Goal: Information Seeking & Learning: Learn about a topic

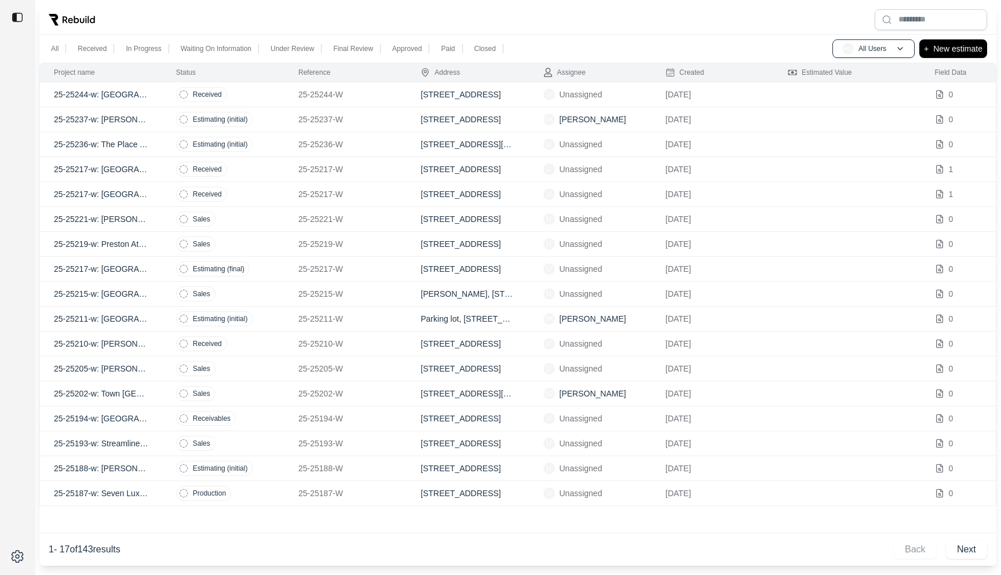
click at [384, 118] on p "25-25237-W" at bounding box center [345, 120] width 94 height 12
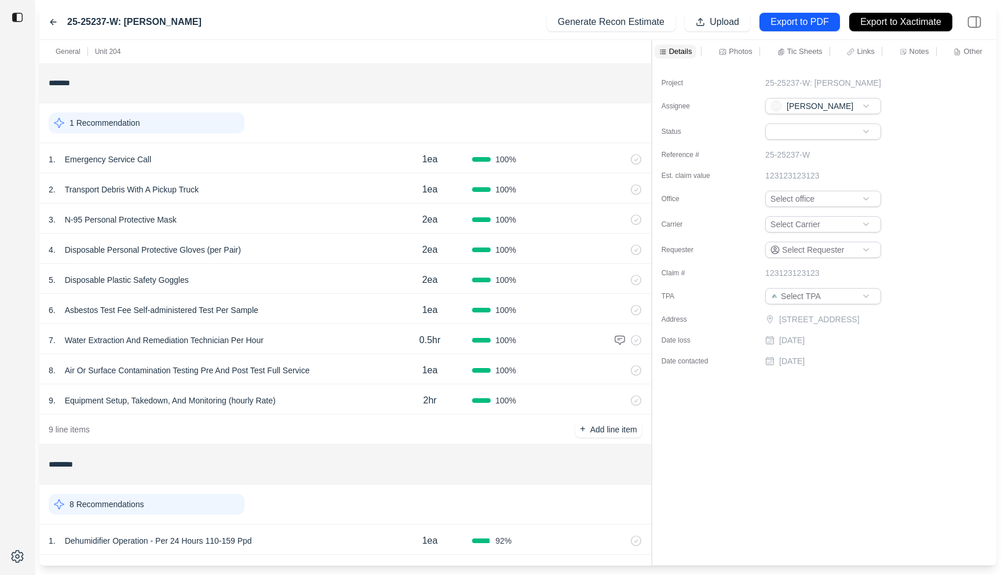
click at [642, 81] on div "General Unit 204 ******* 1 Recommendation 1 . Emergency Service Call 1ea 100 % …" at bounding box center [517, 302] width 957 height 525
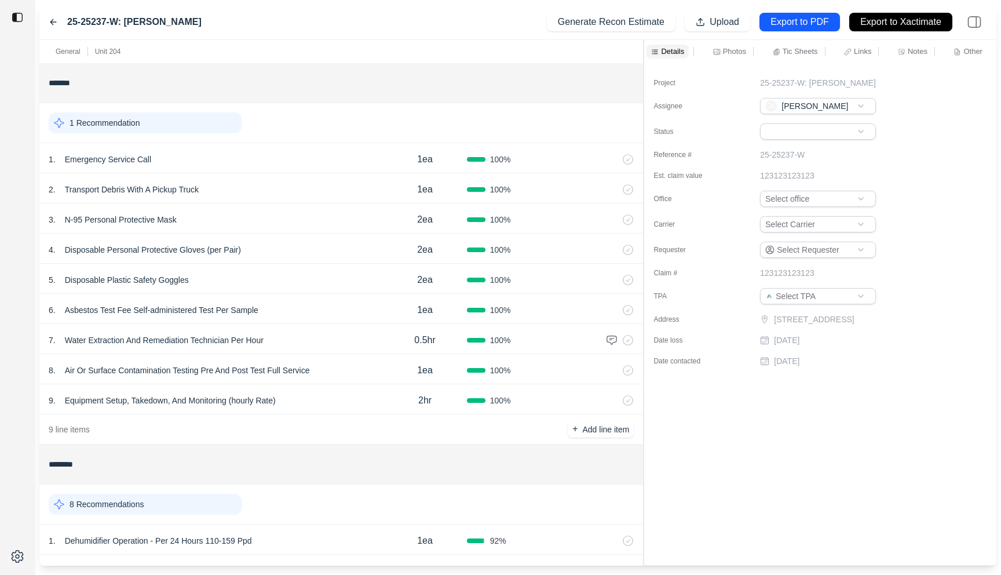
click at [917, 55] on p "Notes" at bounding box center [918, 51] width 20 height 10
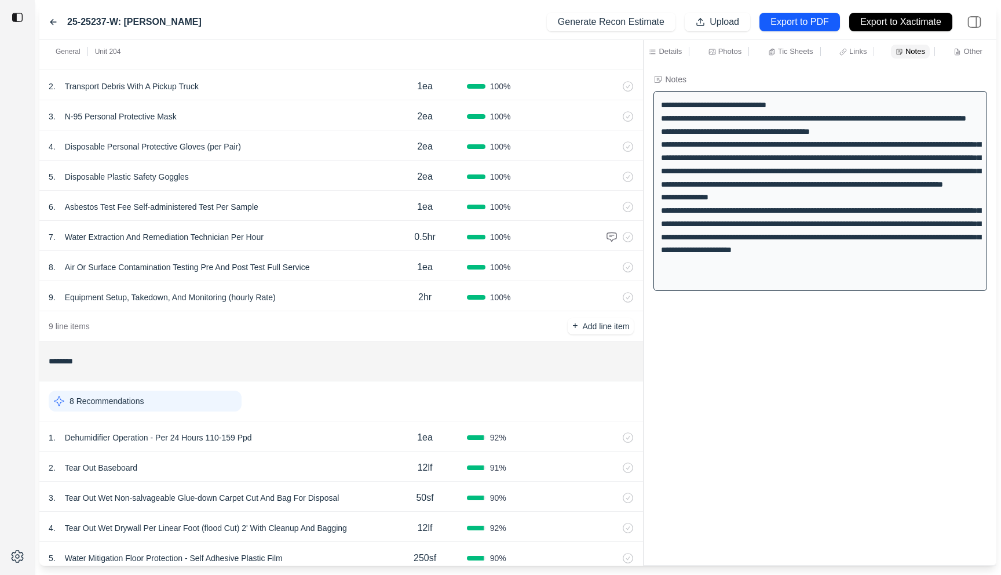
scroll to position [158, 0]
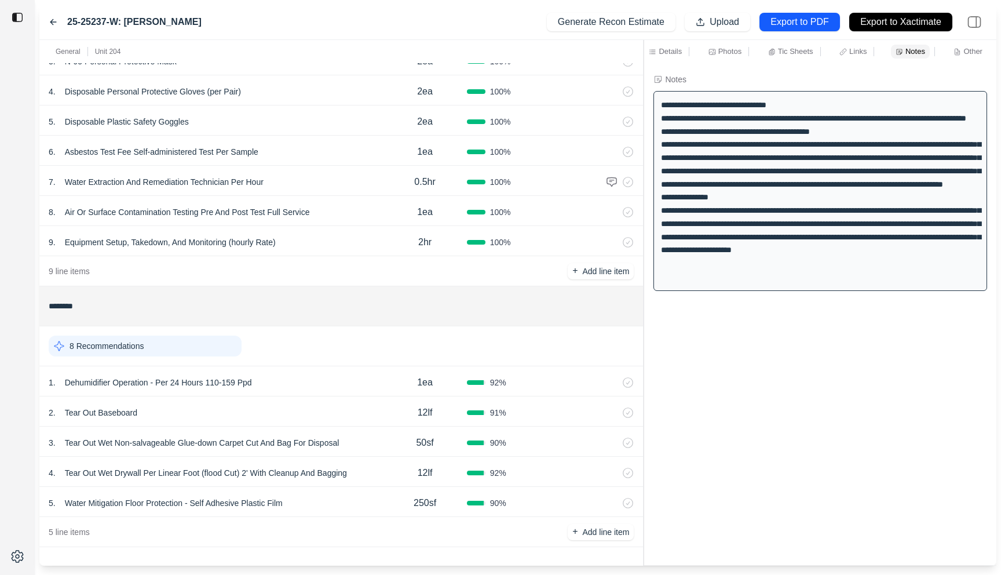
click at [342, 383] on div "1 . Dehumidifier Operation - Per 24 Hours 110-159 Ppd" at bounding box center [216, 382] width 334 height 16
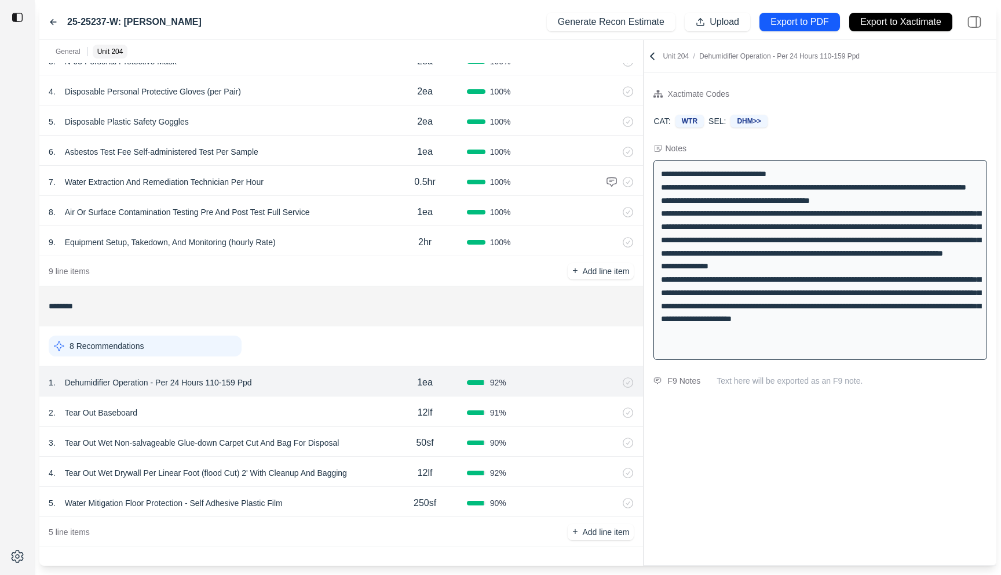
scroll to position [0, 0]
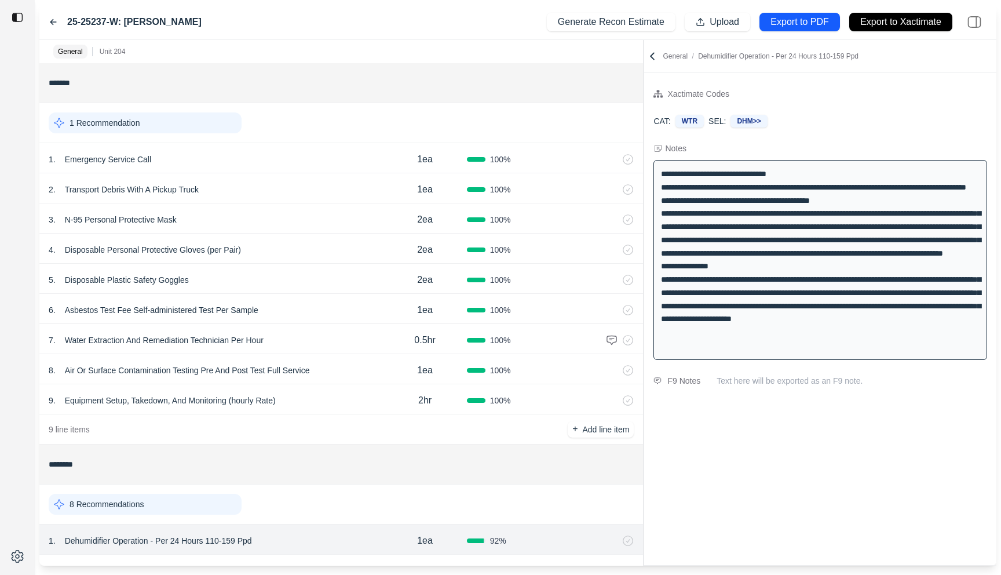
click at [652, 55] on icon at bounding box center [652, 56] width 3 height 6
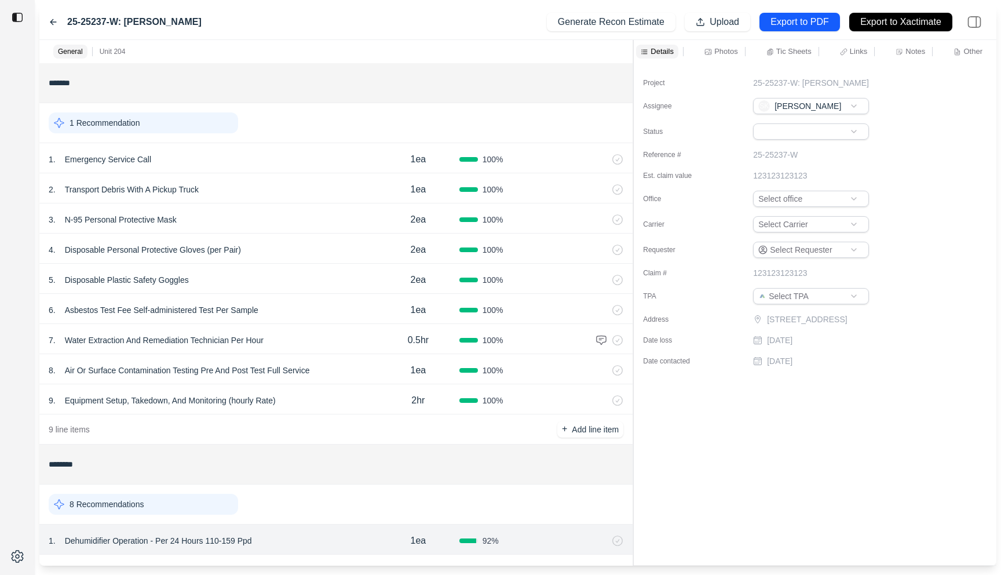
click at [633, 75] on div at bounding box center [633, 302] width 1 height 525
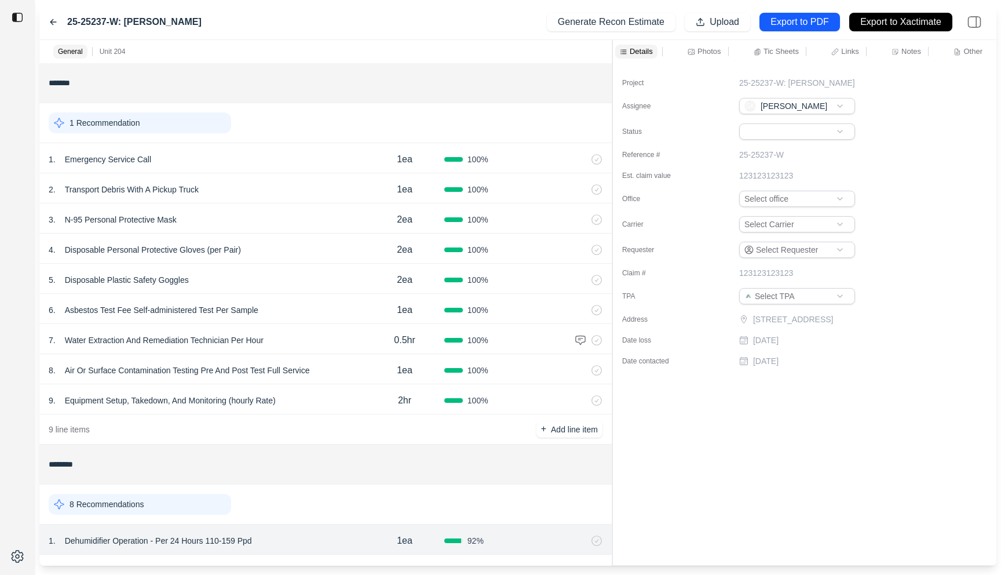
click at [905, 51] on p "Notes" at bounding box center [911, 51] width 20 height 10
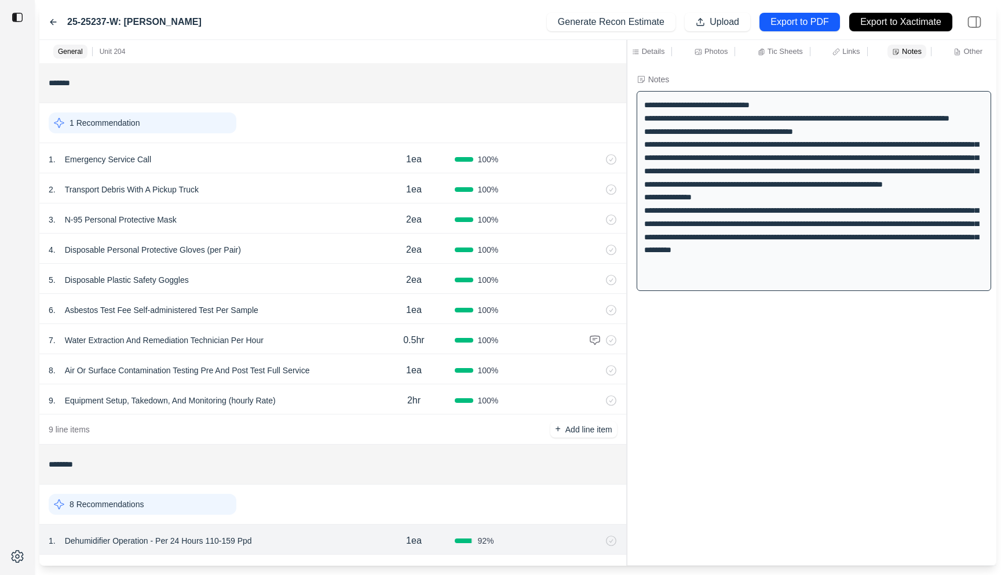
click at [627, 74] on div at bounding box center [627, 302] width 1 height 525
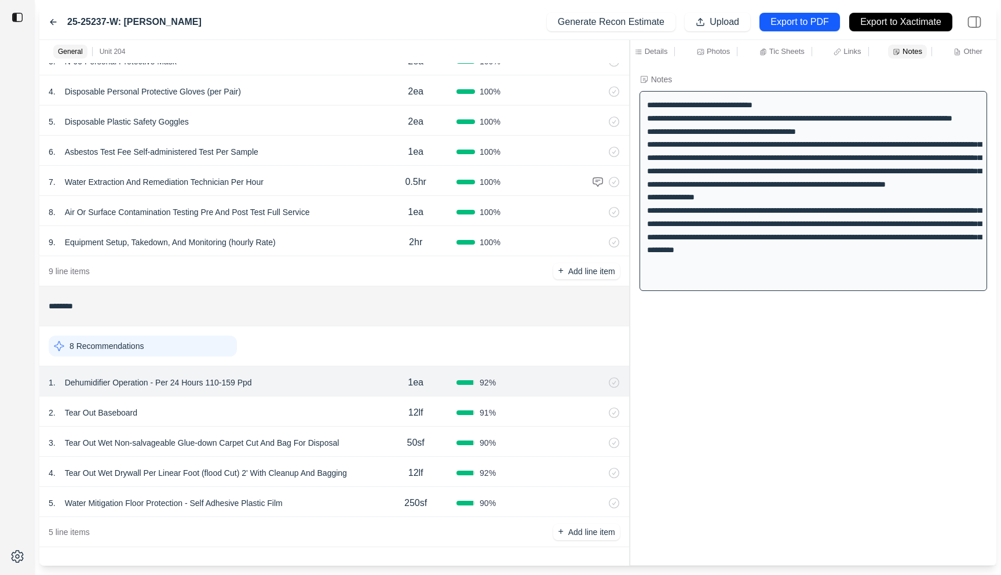
click at [342, 401] on div "2 . Tear Out Baseboard 12lf 91 %" at bounding box center [334, 411] width 590 height 30
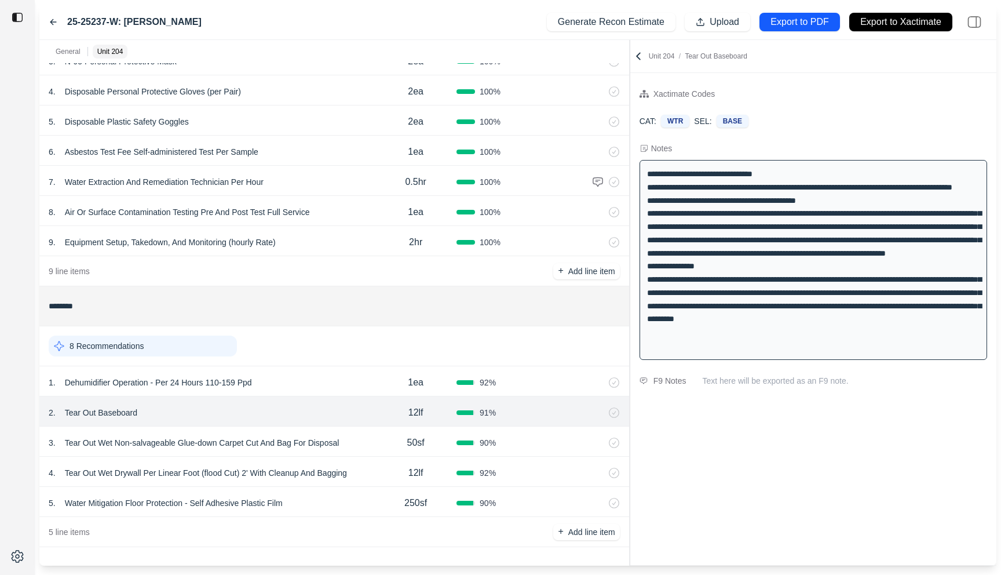
click at [369, 441] on div "3 . Tear Out Wet Non-salvageable Glue-down Carpet Cut And Bag For Disposal" at bounding box center [212, 442] width 326 height 16
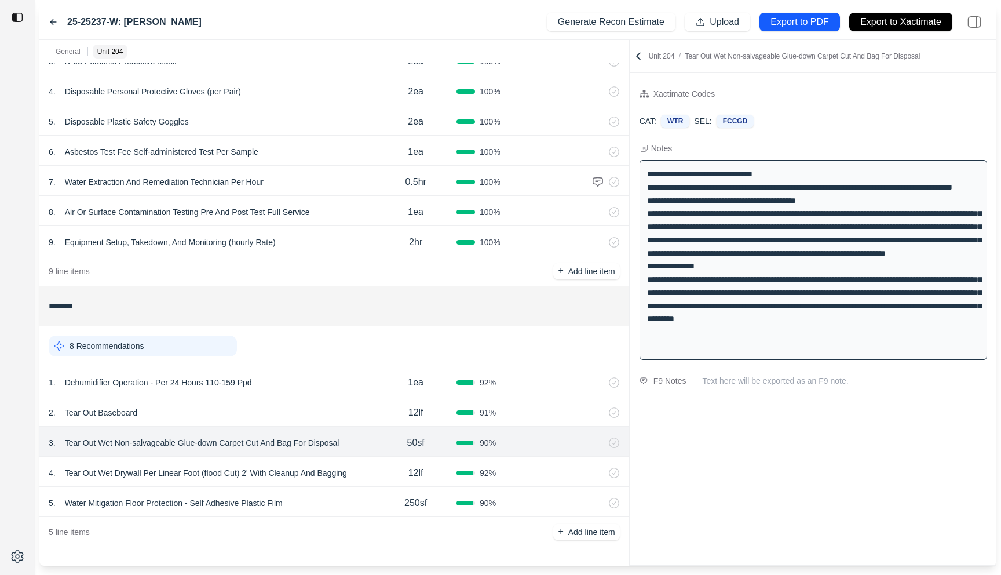
click at [348, 419] on div "2 . Tear Out Baseboard" at bounding box center [212, 412] width 326 height 16
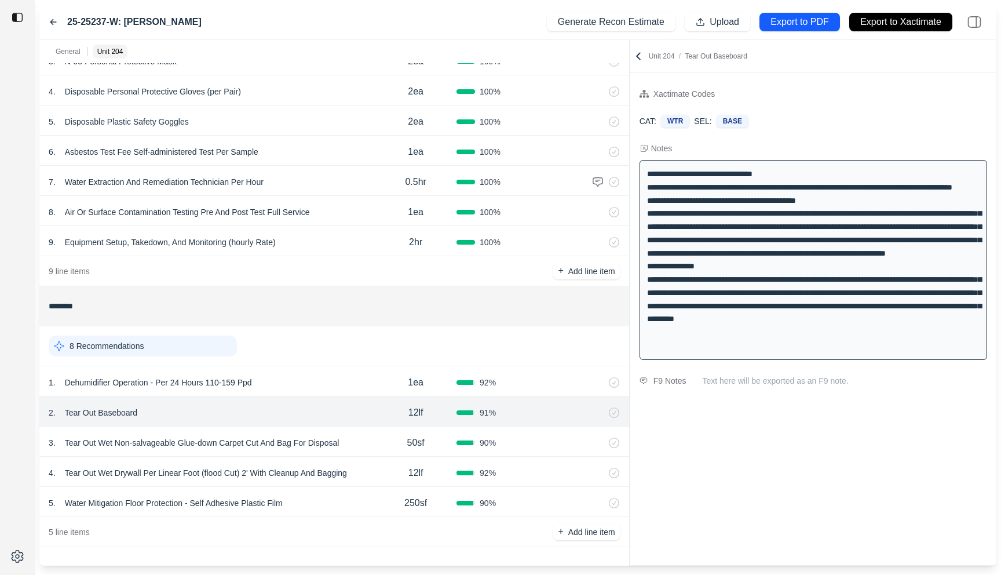
click at [348, 387] on div "1 . Dehumidifier Operation - Per 24 Hours 110-159 Ppd" at bounding box center [212, 382] width 326 height 16
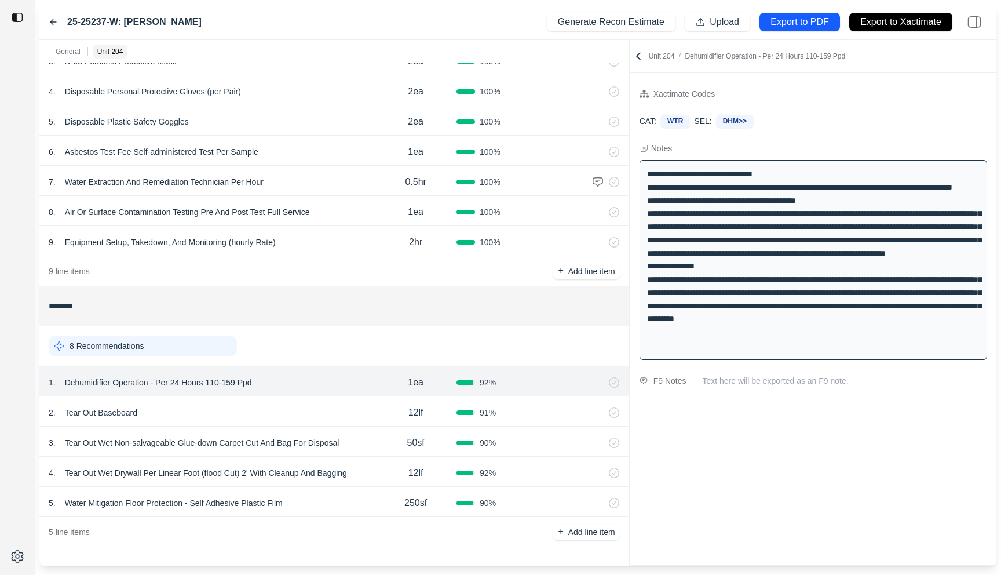
click at [591, 71] on div "General Unit 204 ******* 1 Recommendation 1 . Emergency Service Call 1ea 100 % …" at bounding box center [517, 302] width 957 height 525
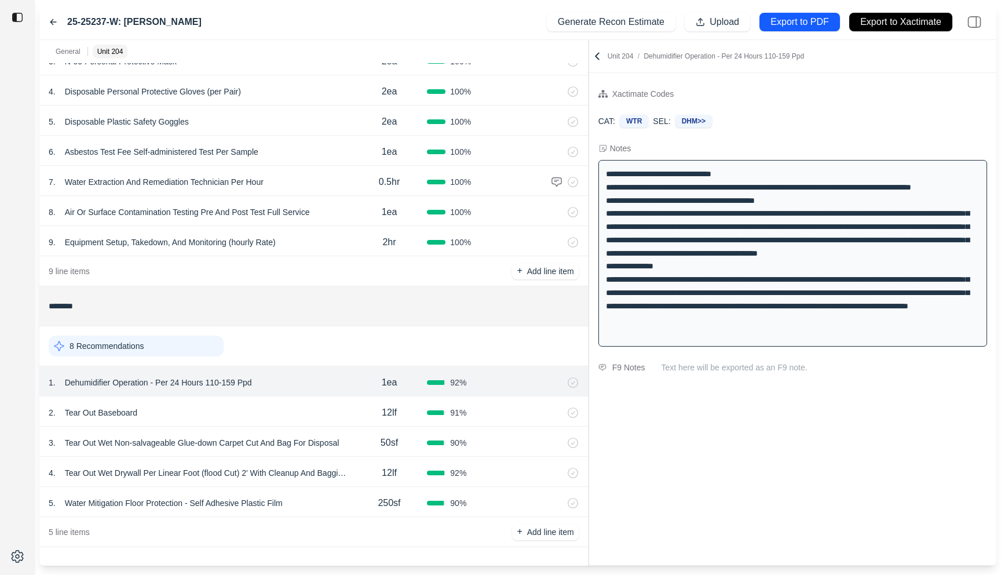
click at [294, 419] on div "2 . Tear Out Baseboard" at bounding box center [200, 412] width 303 height 16
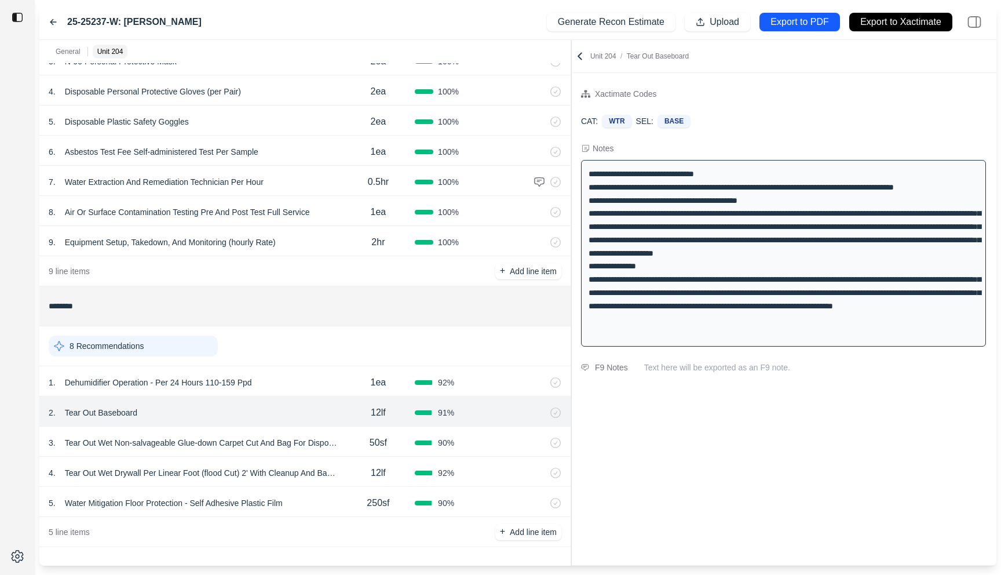
click at [571, 108] on div at bounding box center [571, 302] width 1 height 525
click at [354, 446] on div "50sf" at bounding box center [377, 442] width 73 height 23
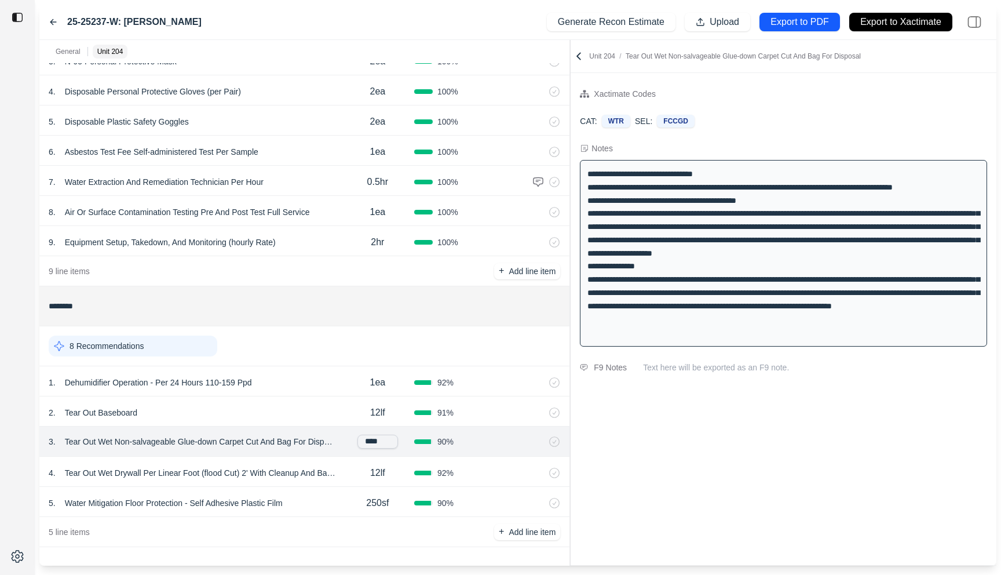
click at [340, 531] on div "5 line items + Add line item" at bounding box center [304, 532] width 530 height 30
click at [580, 54] on icon at bounding box center [579, 56] width 12 height 12
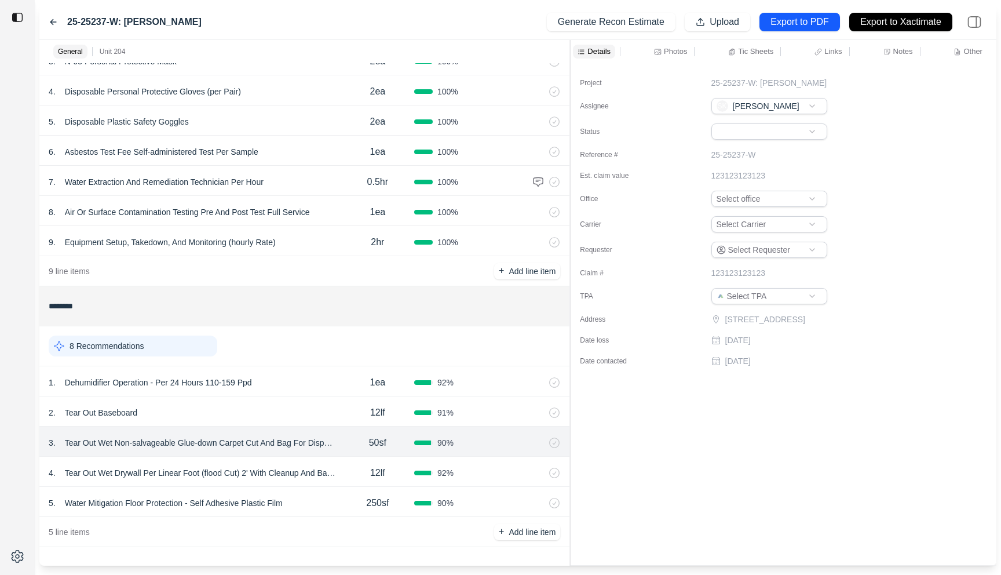
click at [571, 53] on div at bounding box center [570, 302] width 1 height 525
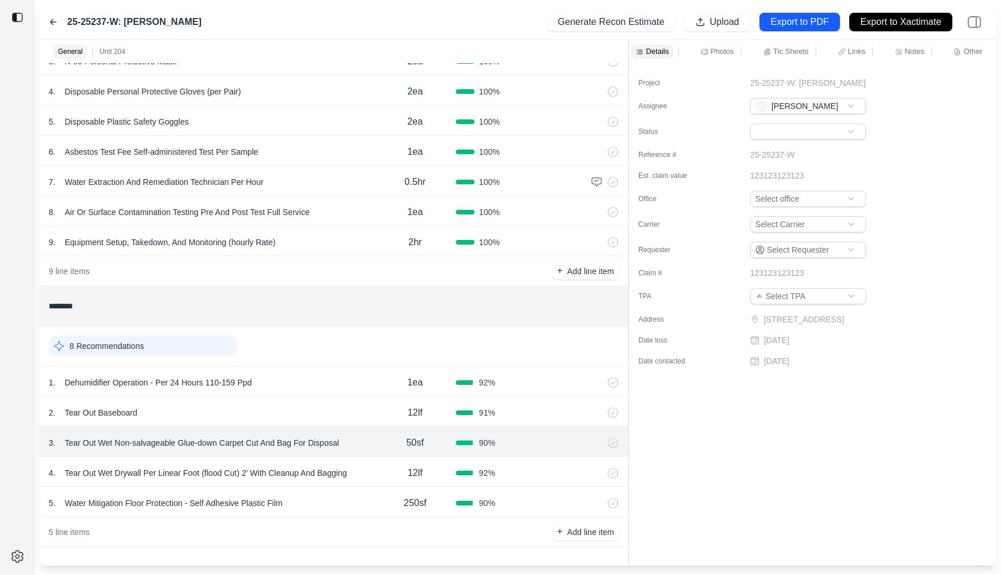
click at [905, 54] on p "Notes" at bounding box center [915, 51] width 20 height 10
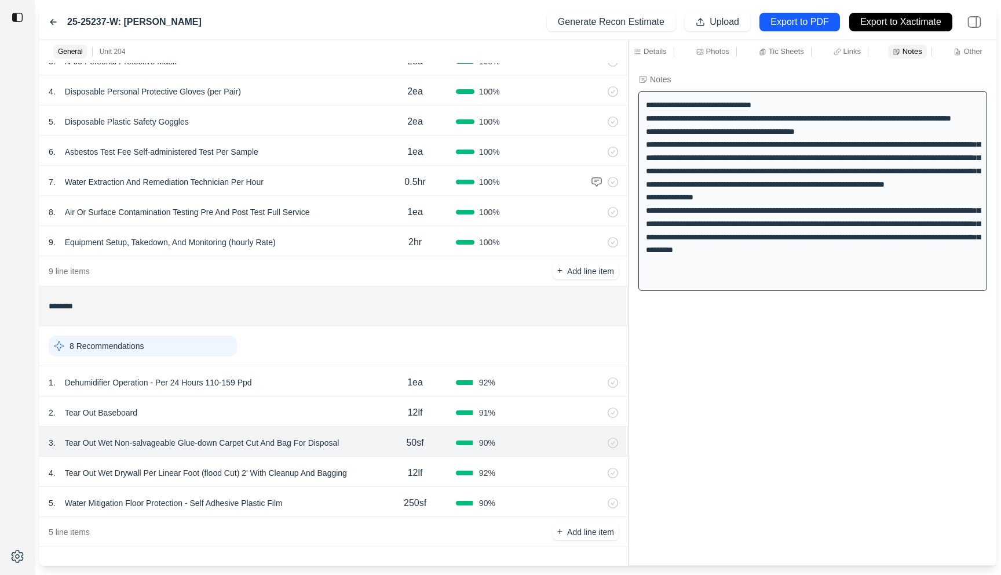
click at [653, 58] on div "Details" at bounding box center [650, 52] width 38 height 14
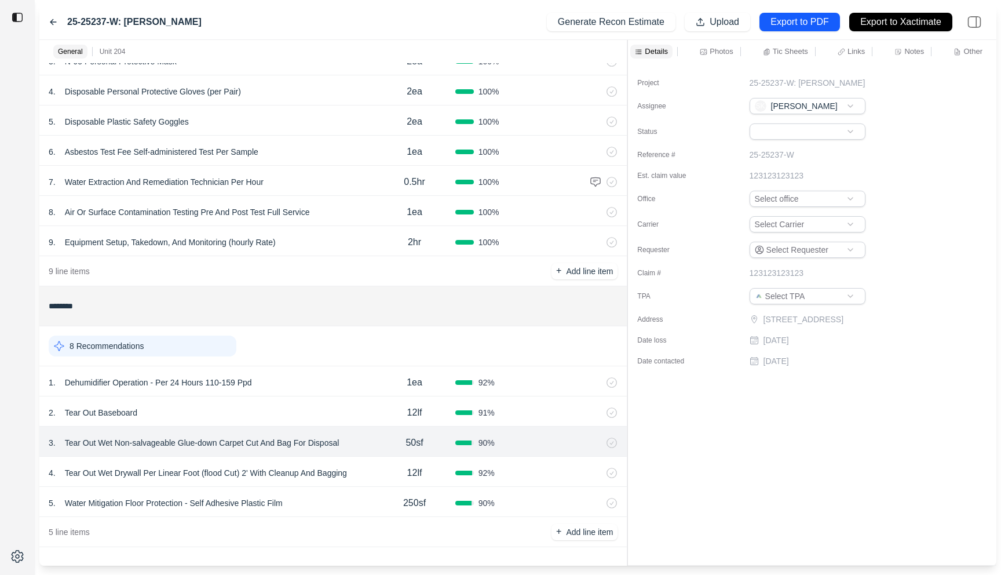
click at [627, 56] on div at bounding box center [627, 302] width 1 height 525
